Goal: Use online tool/utility: Utilize a website feature to perform a specific function

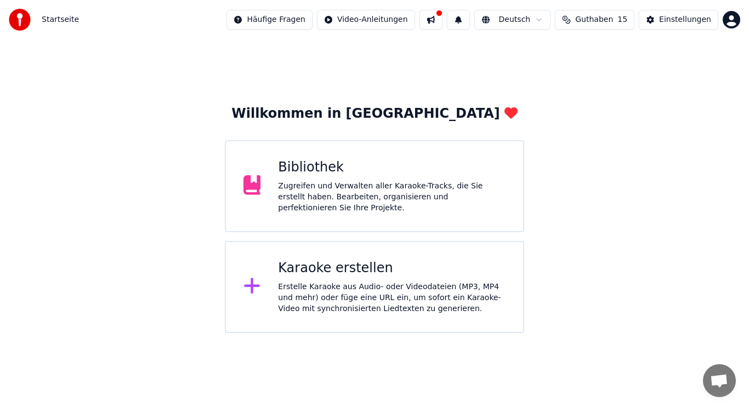
click at [315, 274] on div "Karaoke erstellen" at bounding box center [391, 269] width 227 height 18
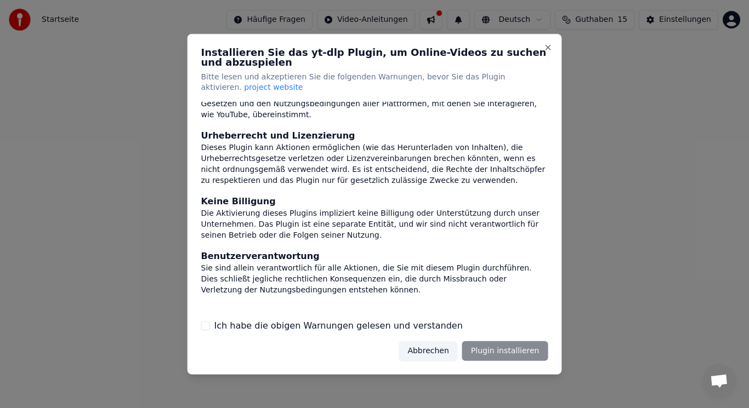
scroll to position [116, 0]
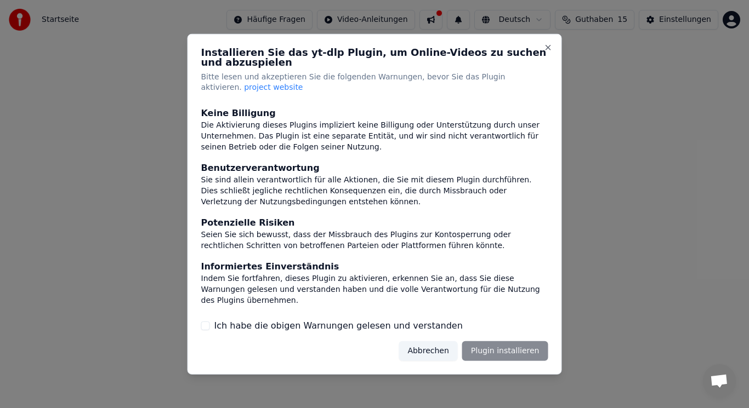
click at [205, 327] on button "Ich habe die obigen Warnungen gelesen und verstanden" at bounding box center [205, 326] width 9 height 9
click at [523, 351] on button "Plugin installieren" at bounding box center [505, 351] width 86 height 20
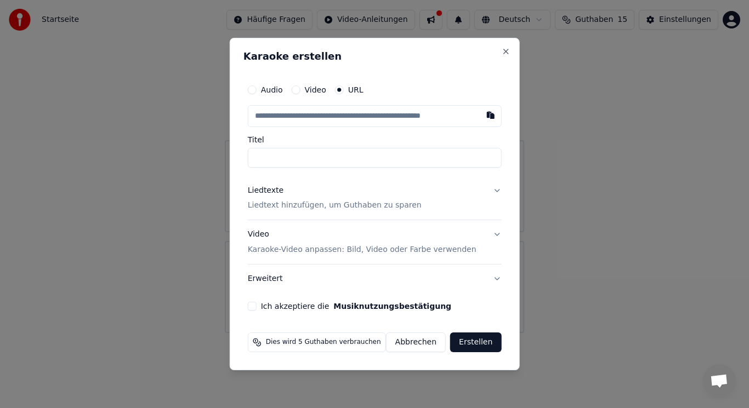
click at [257, 89] on button "Audio" at bounding box center [252, 90] width 9 height 9
click at [503, 54] on button "Close" at bounding box center [505, 52] width 9 height 9
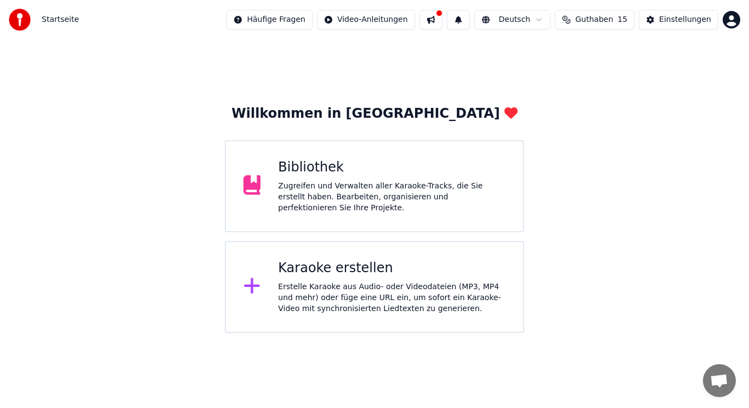
click at [442, 21] on button at bounding box center [430, 20] width 23 height 20
